Goal: Find specific page/section: Find specific page/section

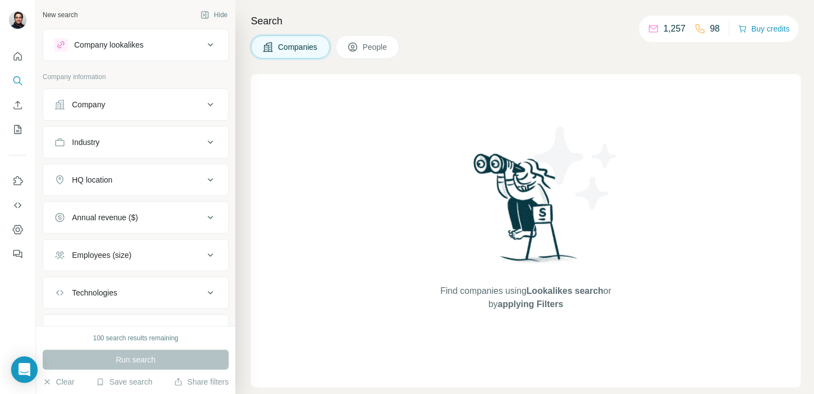
click at [161, 103] on div "Company" at bounding box center [128, 104] width 149 height 11
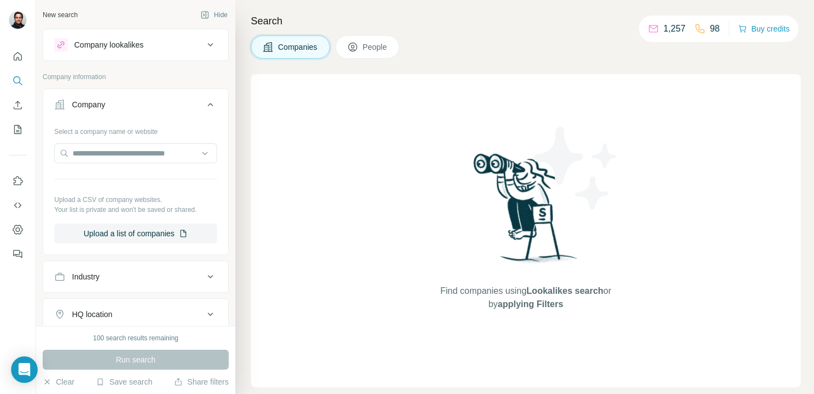
click at [161, 103] on div "Company" at bounding box center [128, 104] width 149 height 11
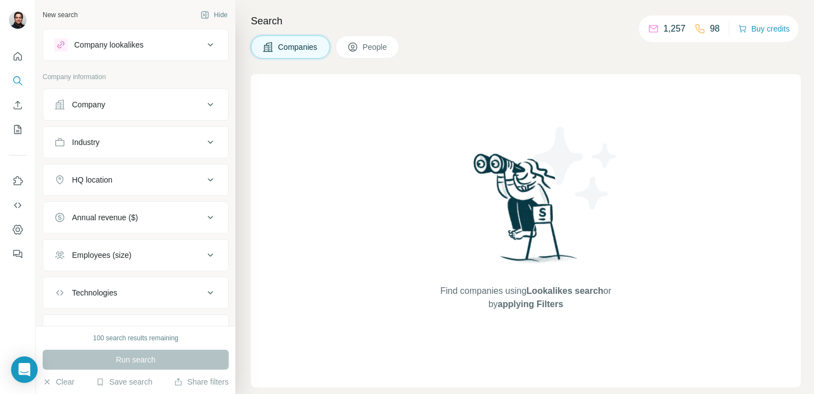
click at [178, 50] on div "Company lookalikes" at bounding box center [128, 44] width 149 height 13
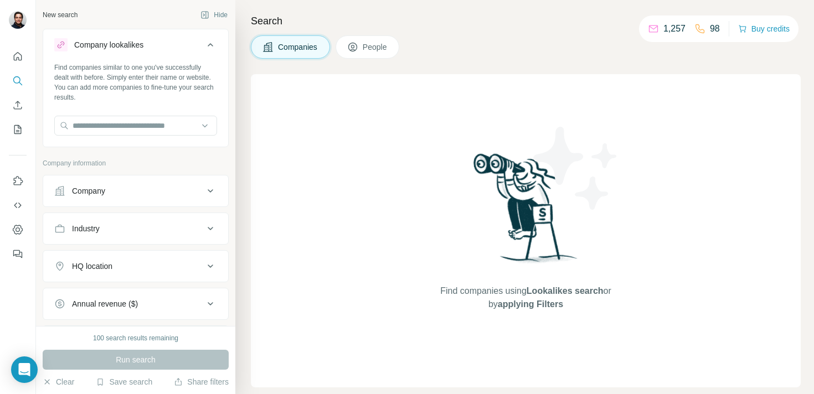
click at [167, 45] on div "Company lookalikes" at bounding box center [128, 44] width 149 height 13
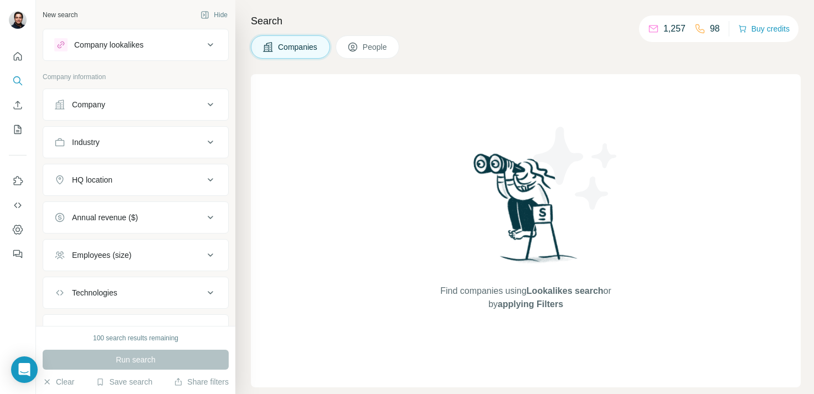
click at [653, 28] on icon at bounding box center [653, 28] width 11 height 11
click at [17, 61] on icon "Quick start" at bounding box center [17, 56] width 11 height 11
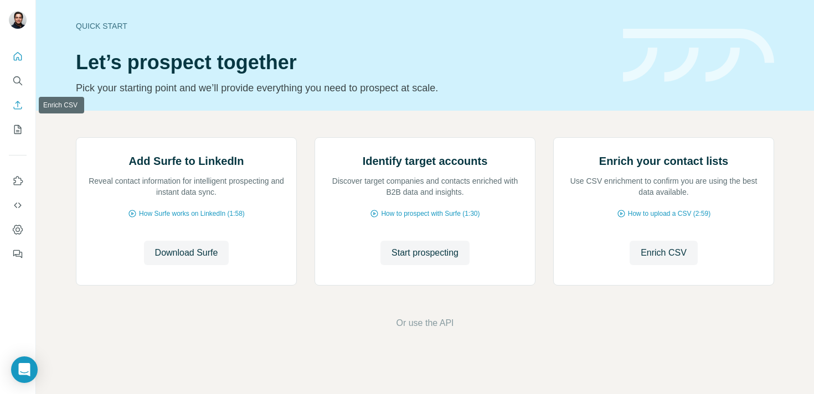
click at [18, 105] on icon "Enrich CSV" at bounding box center [17, 105] width 11 height 11
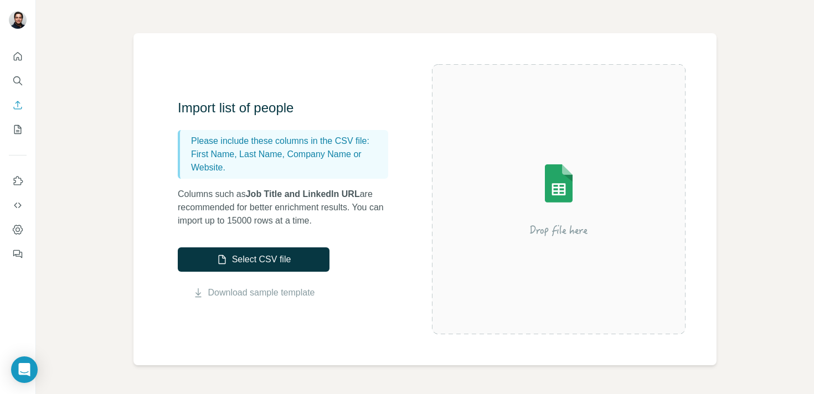
scroll to position [49, 0]
